Goal: Task Accomplishment & Management: Use online tool/utility

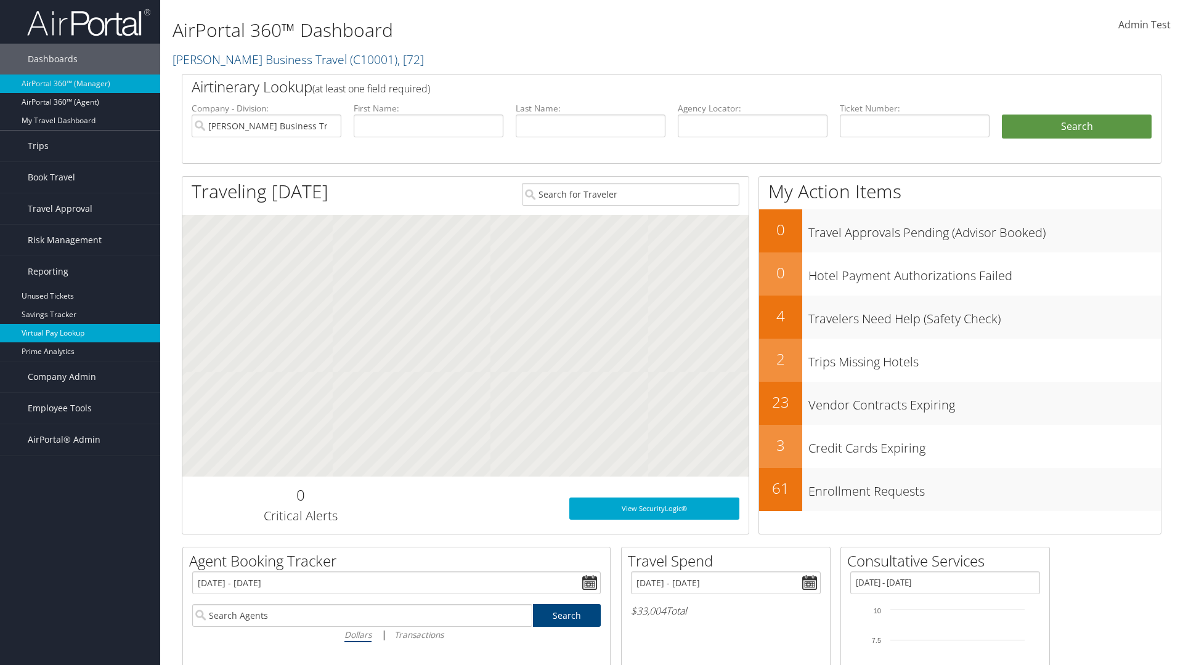
click at [80, 333] on link "Virtual Pay Lookup" at bounding box center [80, 333] width 160 height 18
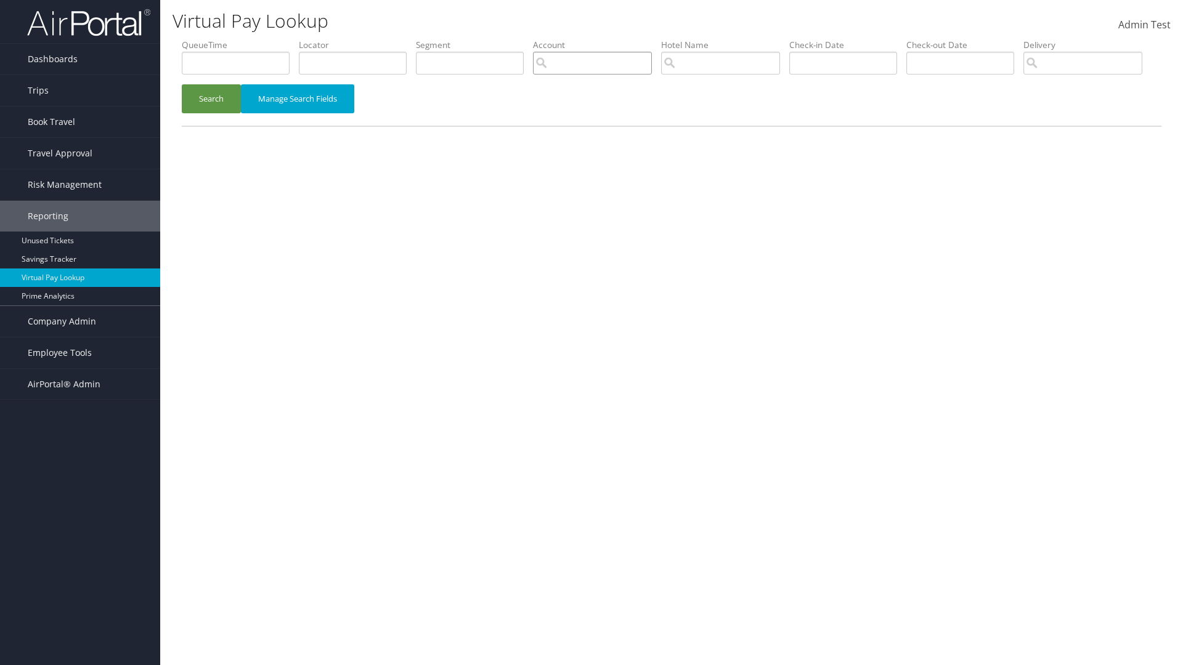
click at [592, 63] on input "search" at bounding box center [592, 63] width 119 height 23
type input "Weatherby AP"
